Goal: Information Seeking & Learning: Understand process/instructions

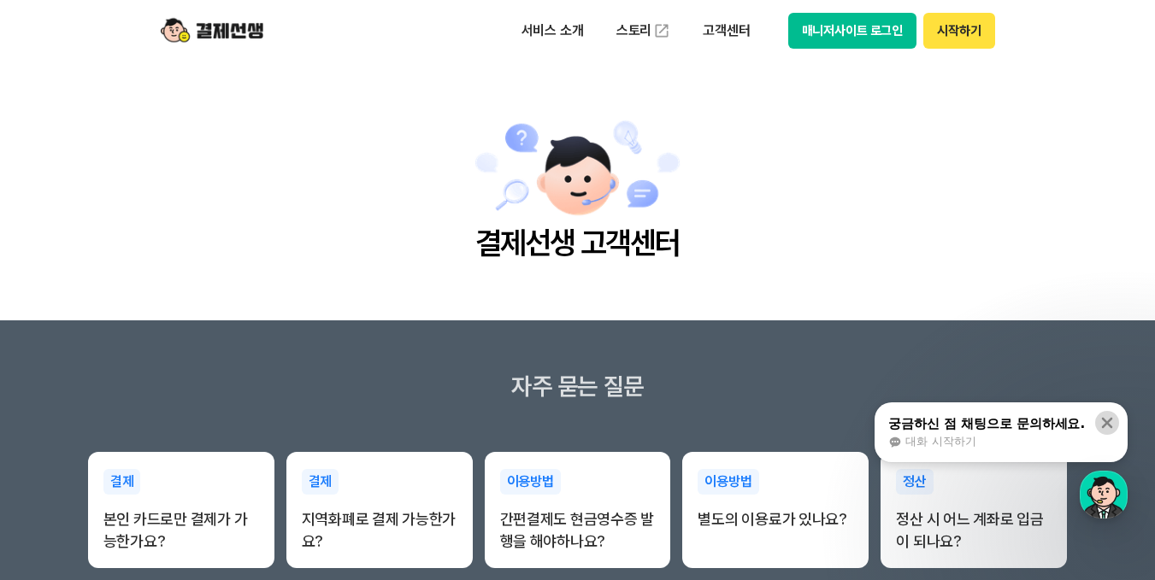
click at [1109, 422] on icon at bounding box center [1107, 423] width 11 height 11
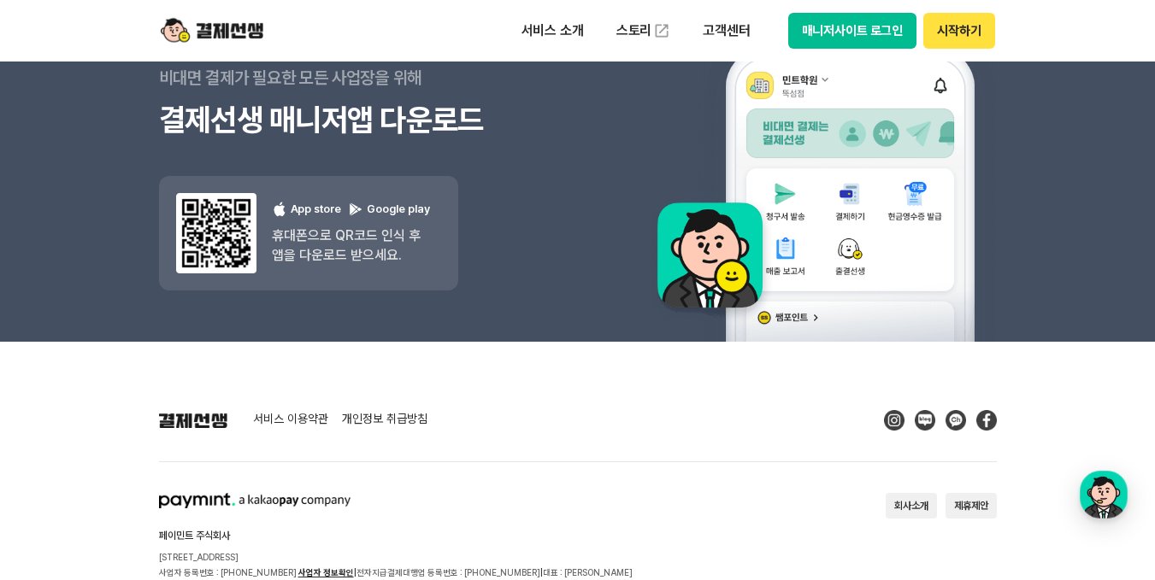
scroll to position [2421, 0]
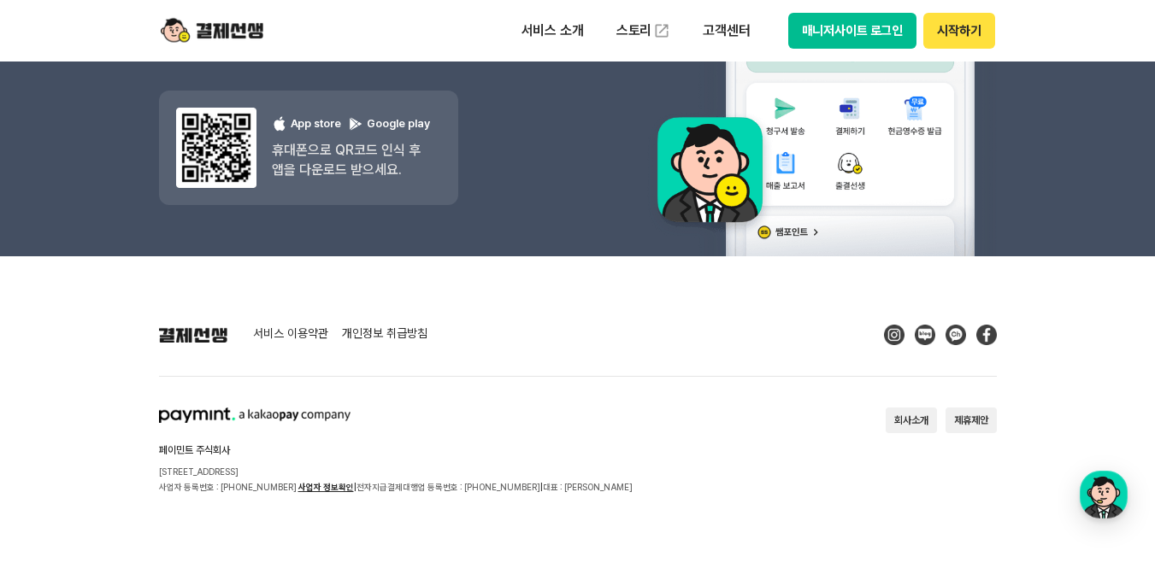
click at [857, 28] on button "매니저사이트 로그인" at bounding box center [852, 31] width 129 height 36
click at [959, 30] on button "시작하기" at bounding box center [958, 31] width 71 height 36
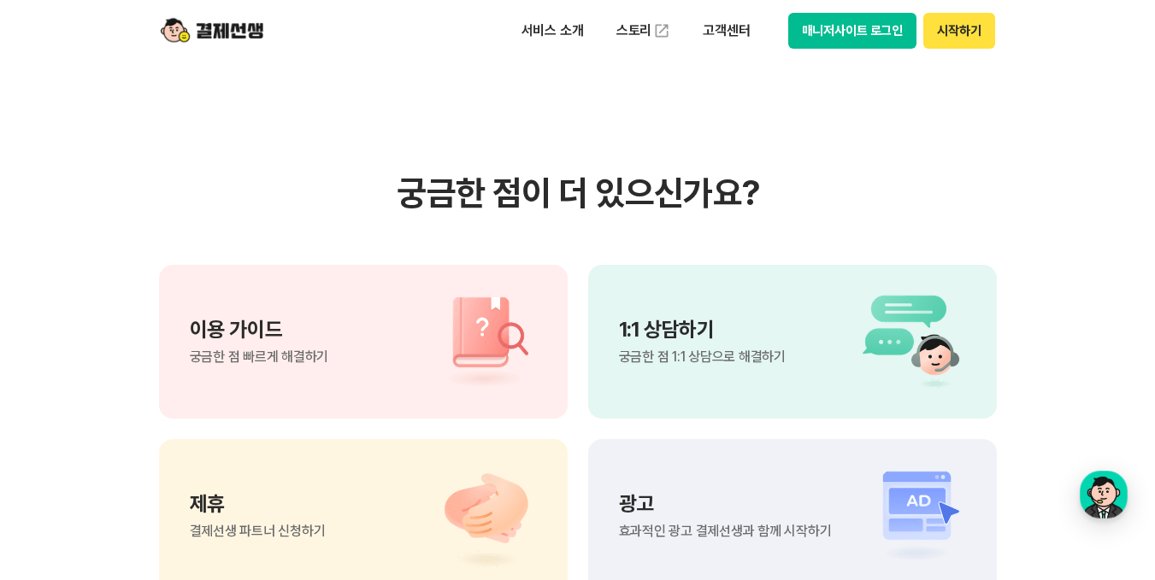
scroll to position [1225, 0]
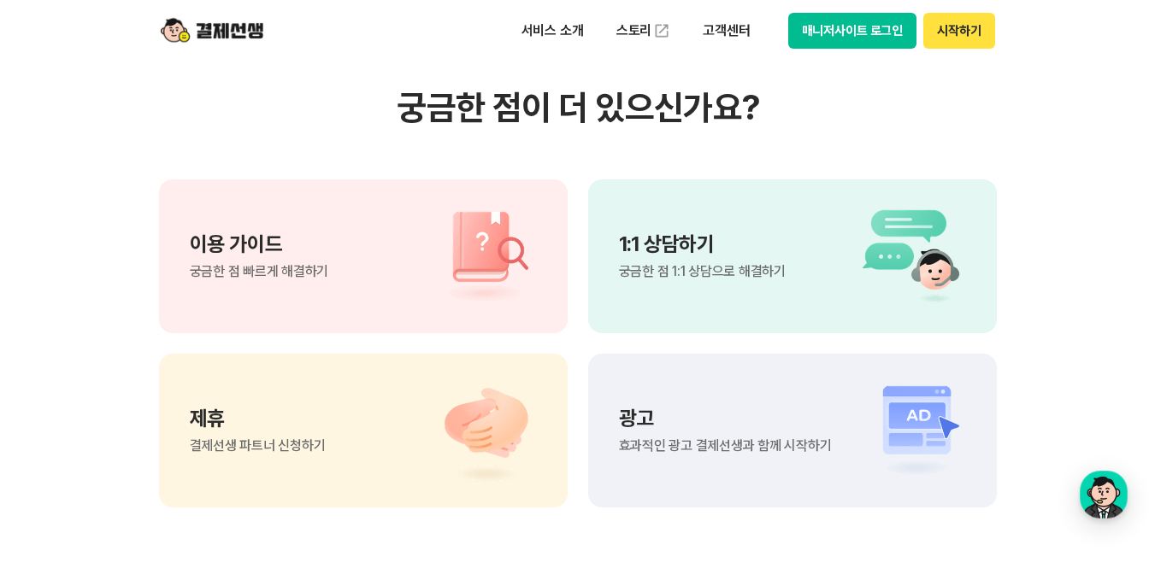
click at [226, 242] on p "이용 가이드" at bounding box center [259, 244] width 139 height 21
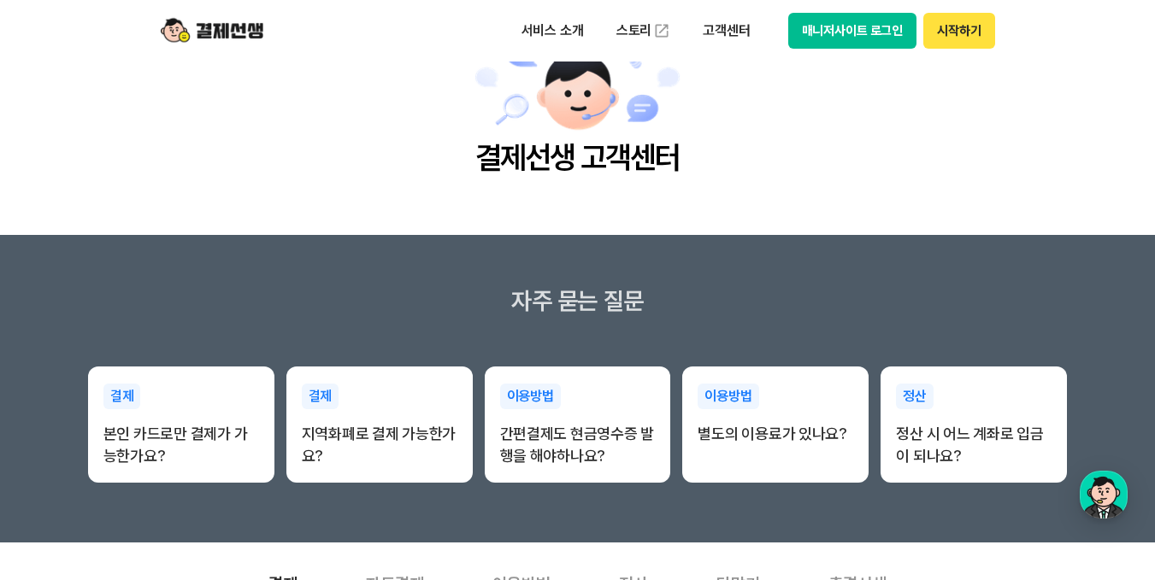
scroll to position [0, 0]
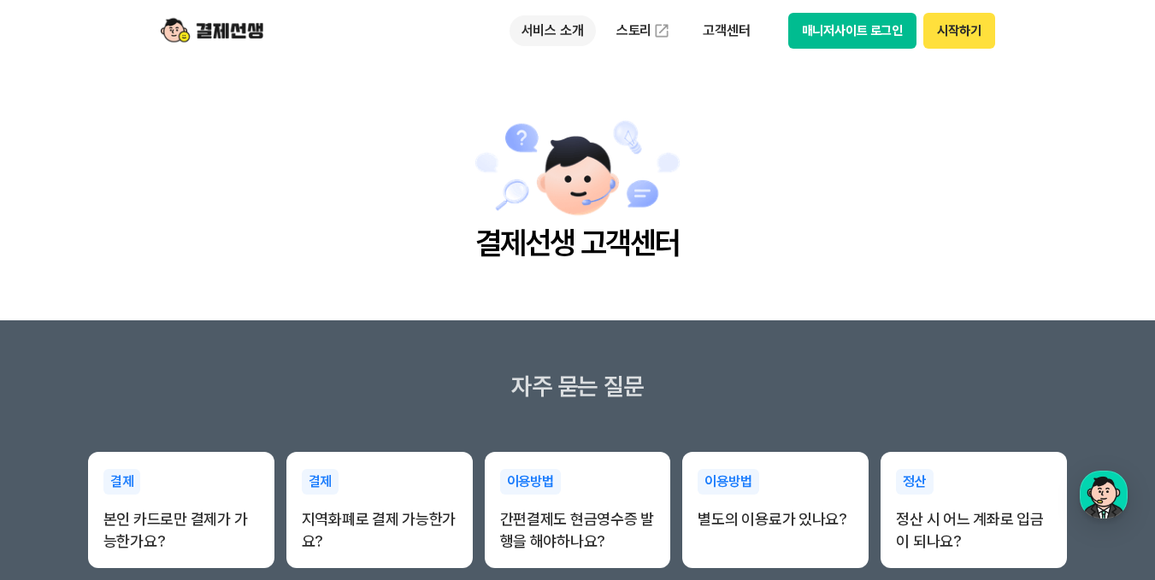
click at [550, 32] on p "서비스 소개" at bounding box center [552, 30] width 86 height 31
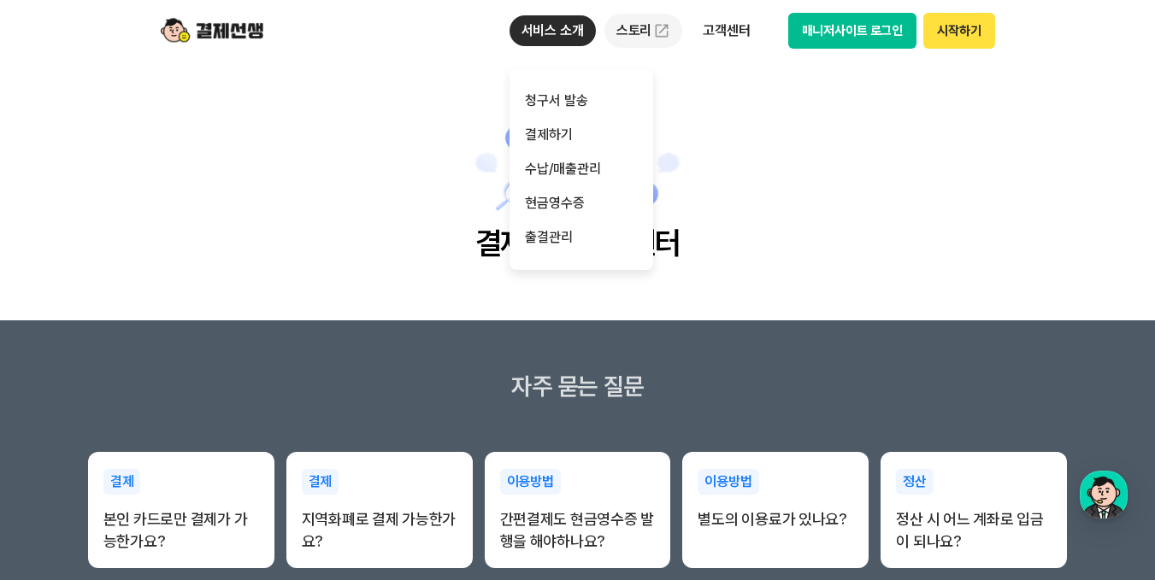
click at [636, 32] on link "스토리" at bounding box center [643, 31] width 79 height 34
click at [727, 32] on p "고객센터" at bounding box center [726, 30] width 71 height 31
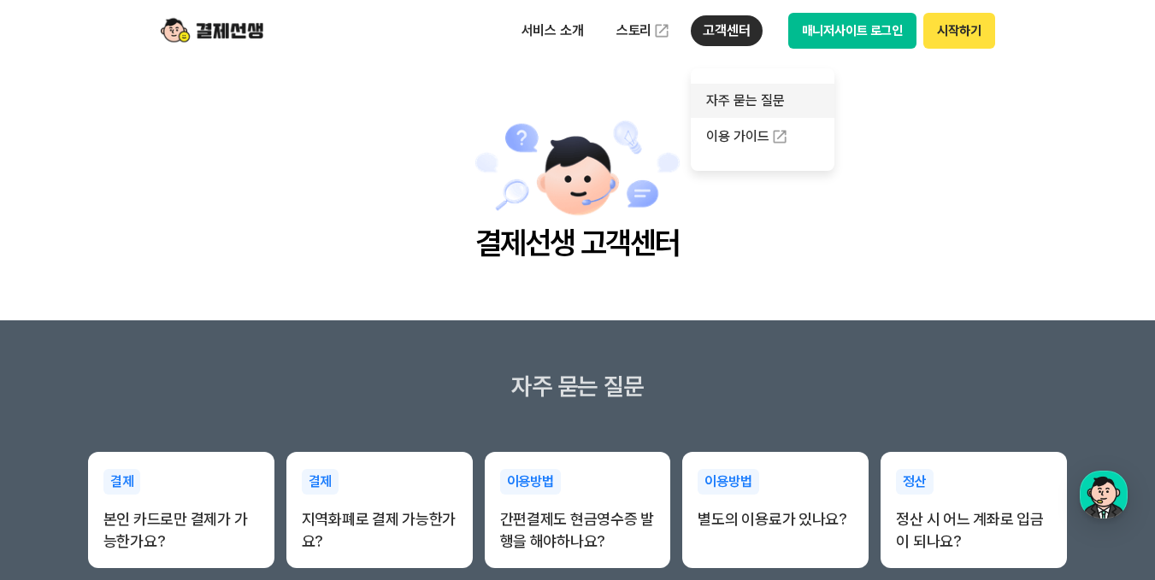
click at [742, 103] on link "자주 묻는 질문" at bounding box center [763, 101] width 144 height 34
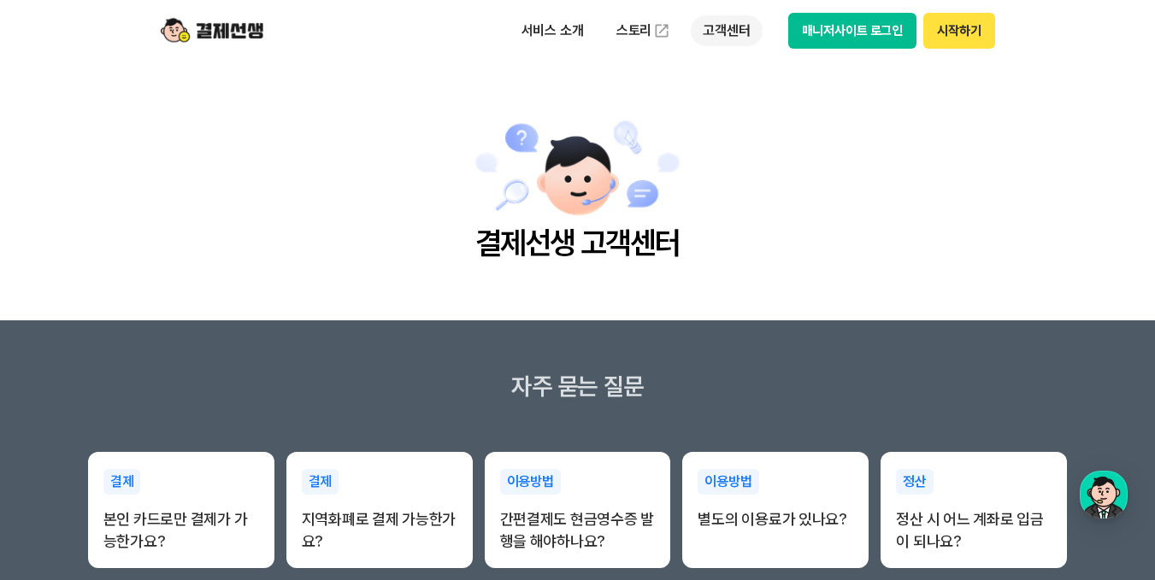
click at [730, 35] on p "고객센터" at bounding box center [726, 30] width 71 height 31
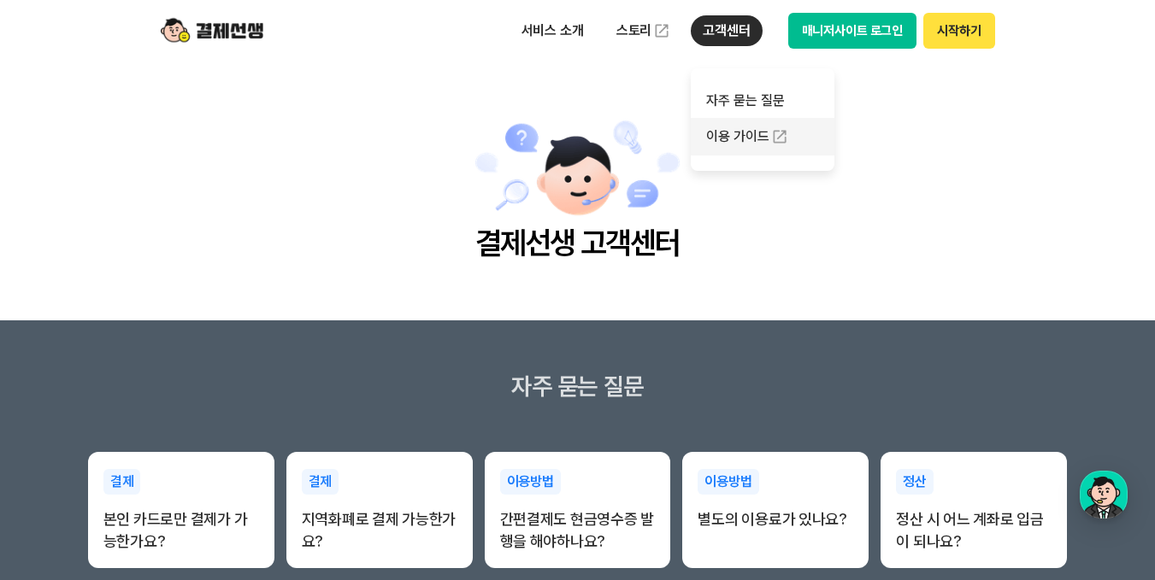
click at [738, 136] on link "이용 가이드" at bounding box center [763, 137] width 144 height 38
